Goal: Task Accomplishment & Management: Use online tool/utility

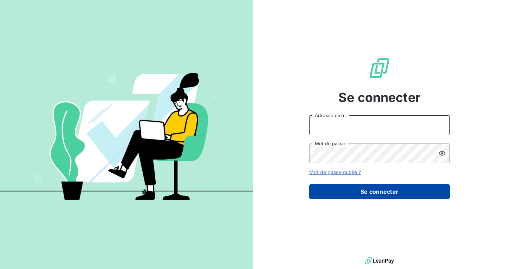
type input "[EMAIL_ADDRESS][DOMAIN_NAME]"
click at [340, 192] on button "Se connecter" at bounding box center [379, 191] width 141 height 15
click at [395, 194] on button "Se connecter" at bounding box center [379, 191] width 141 height 15
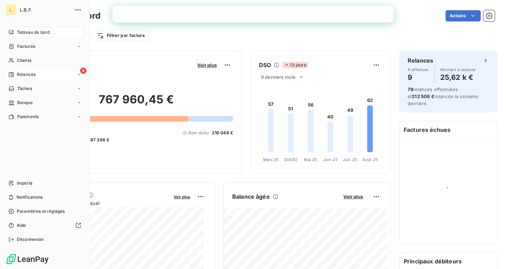
click at [17, 75] on div "Relances" at bounding box center [21, 74] width 27 height 6
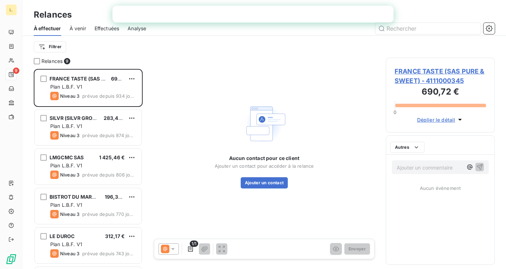
scroll to position [195, 104]
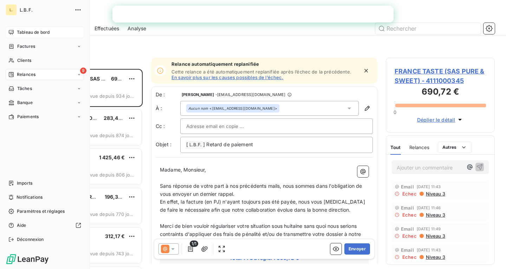
click at [19, 34] on span "Tableau de bord" at bounding box center [33, 32] width 33 height 6
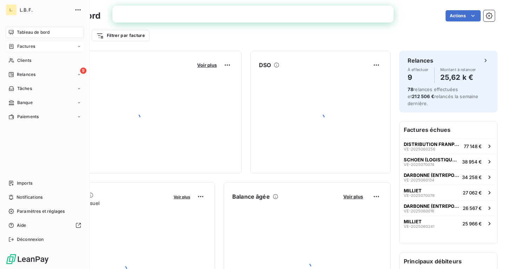
click at [24, 46] on span "Factures" at bounding box center [26, 46] width 18 height 6
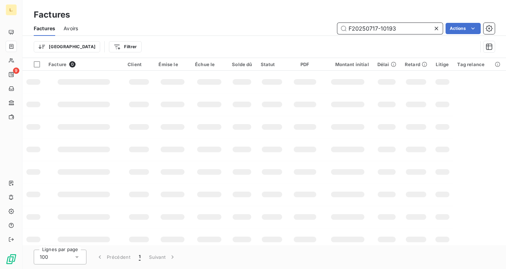
click at [397, 27] on input "F20250717-10193" at bounding box center [390, 28] width 105 height 11
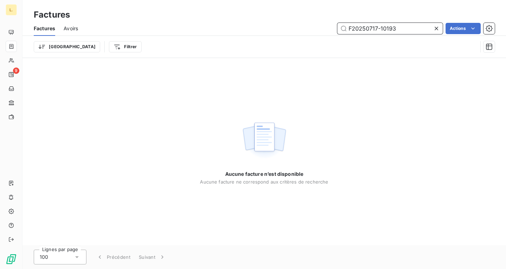
click at [397, 27] on input "F20250717-10193" at bounding box center [390, 28] width 105 height 11
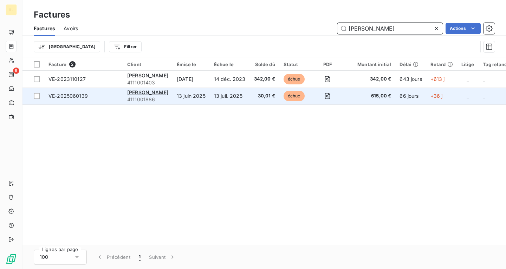
type input "ARTHUR"
click at [305, 95] on span "échue" at bounding box center [294, 96] width 21 height 11
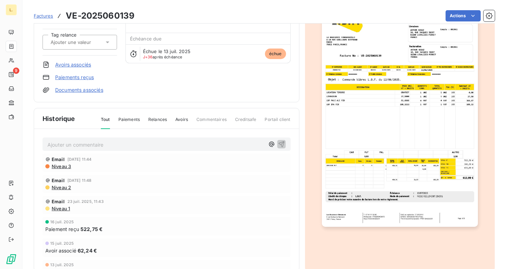
scroll to position [32, 0]
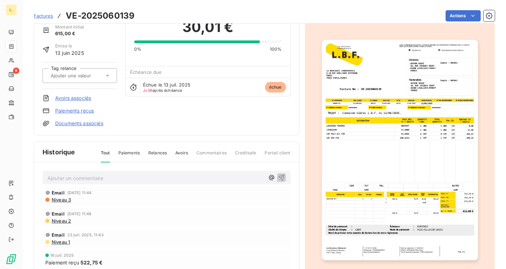
click at [73, 109] on link "Paiements reçus" at bounding box center [74, 110] width 39 height 7
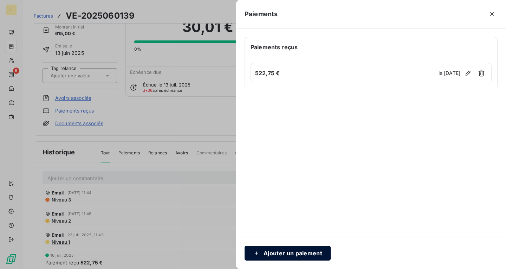
click at [318, 248] on button "Ajouter un paiement" at bounding box center [288, 253] width 86 height 15
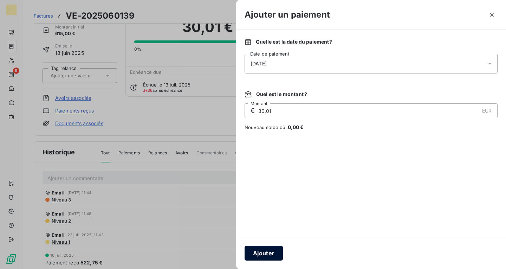
click at [264, 252] on button "Ajouter" at bounding box center [264, 253] width 38 height 15
